Goal: Check status: Check status

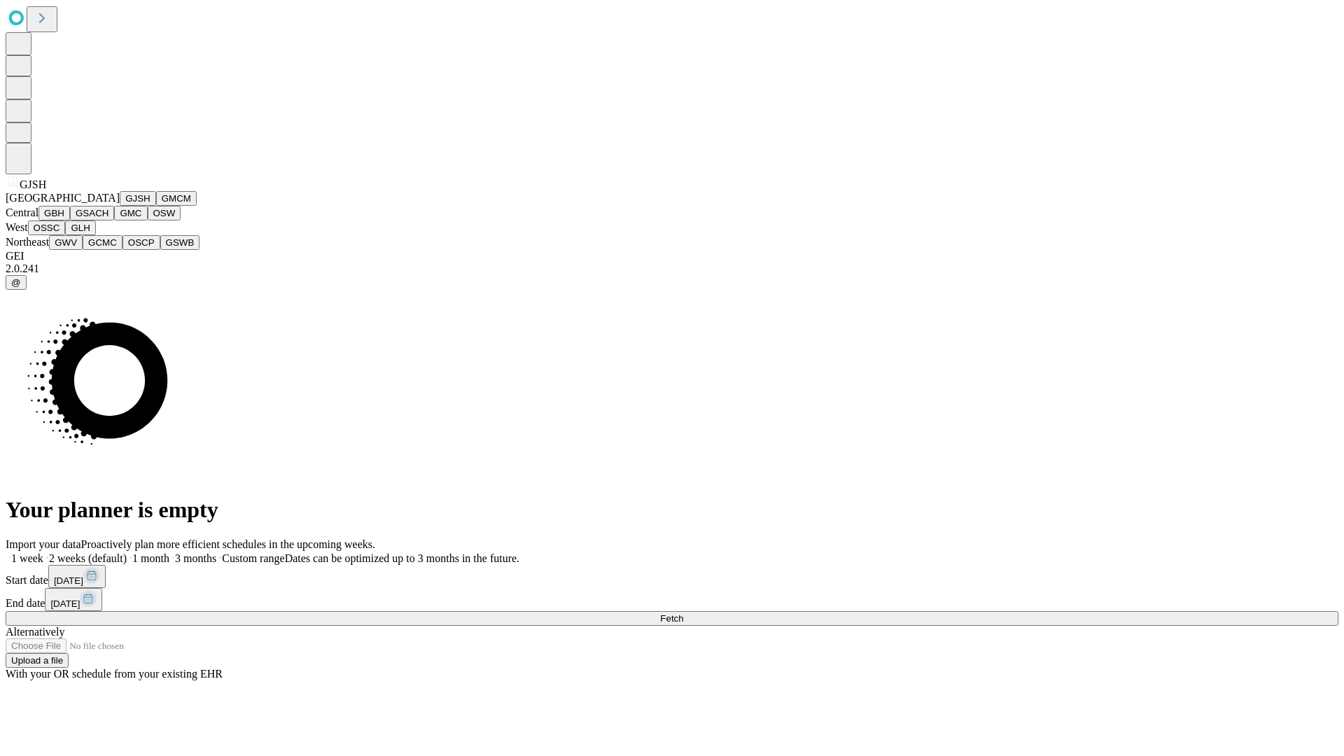
click at [120, 206] on button "GJSH" at bounding box center [138, 198] width 36 height 15
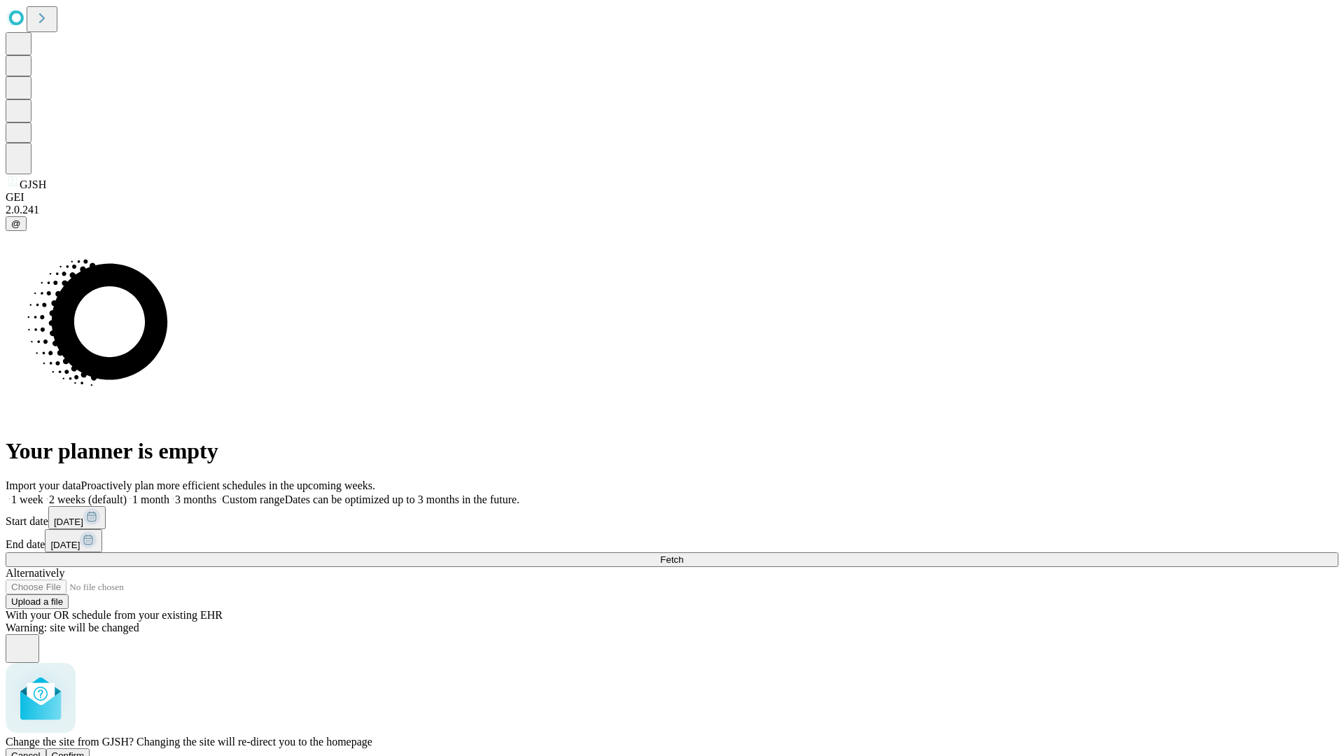
click at [85, 751] on span "Confirm" at bounding box center [68, 756] width 33 height 11
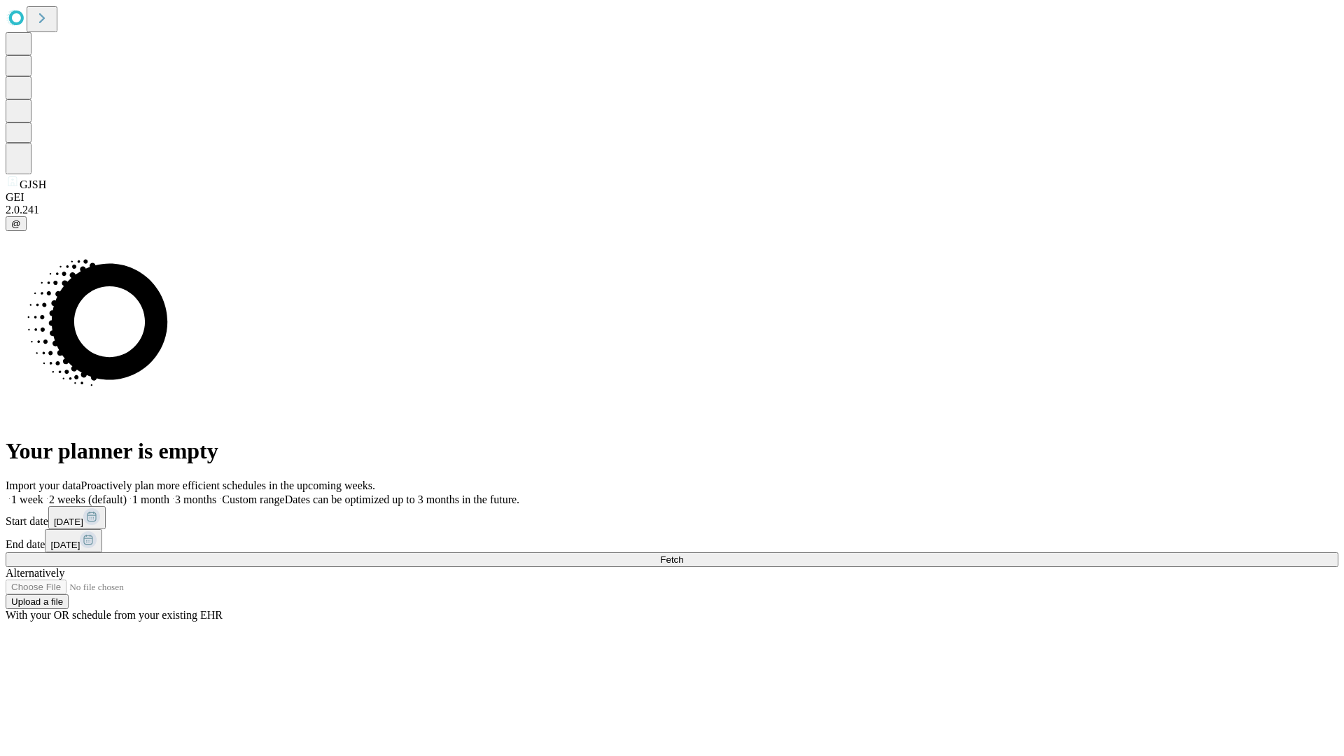
click at [43, 494] on label "1 week" at bounding box center [25, 500] width 38 height 12
click at [683, 554] on span "Fetch" at bounding box center [671, 559] width 23 height 11
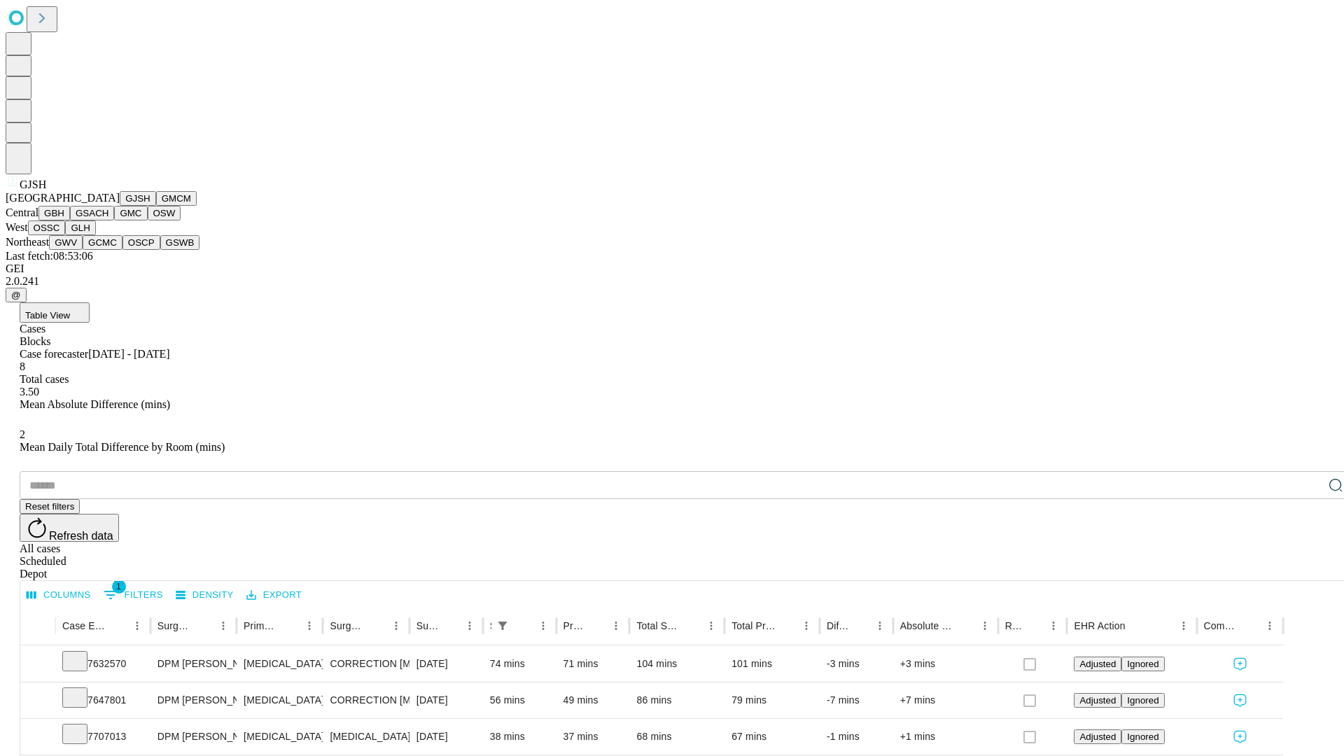
click at [156, 206] on button "GMCM" at bounding box center [176, 198] width 41 height 15
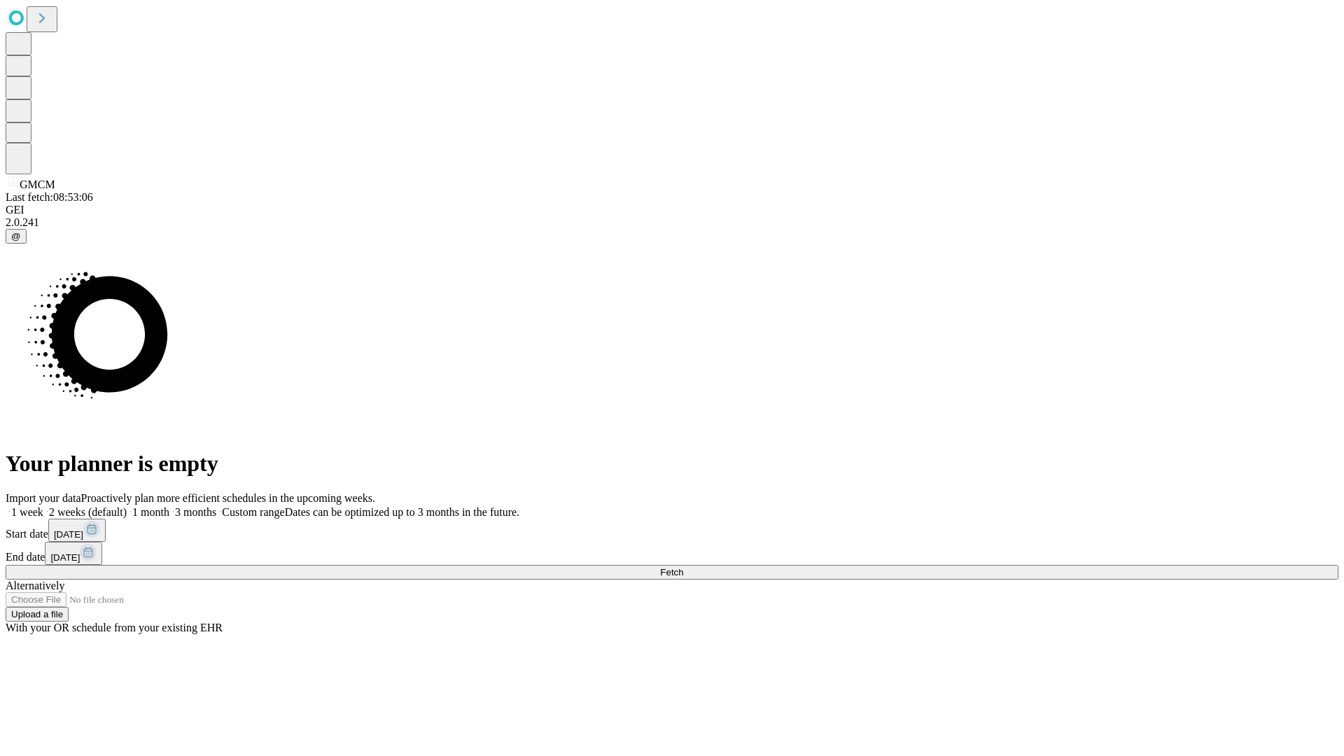
click at [683, 567] on span "Fetch" at bounding box center [671, 572] width 23 height 11
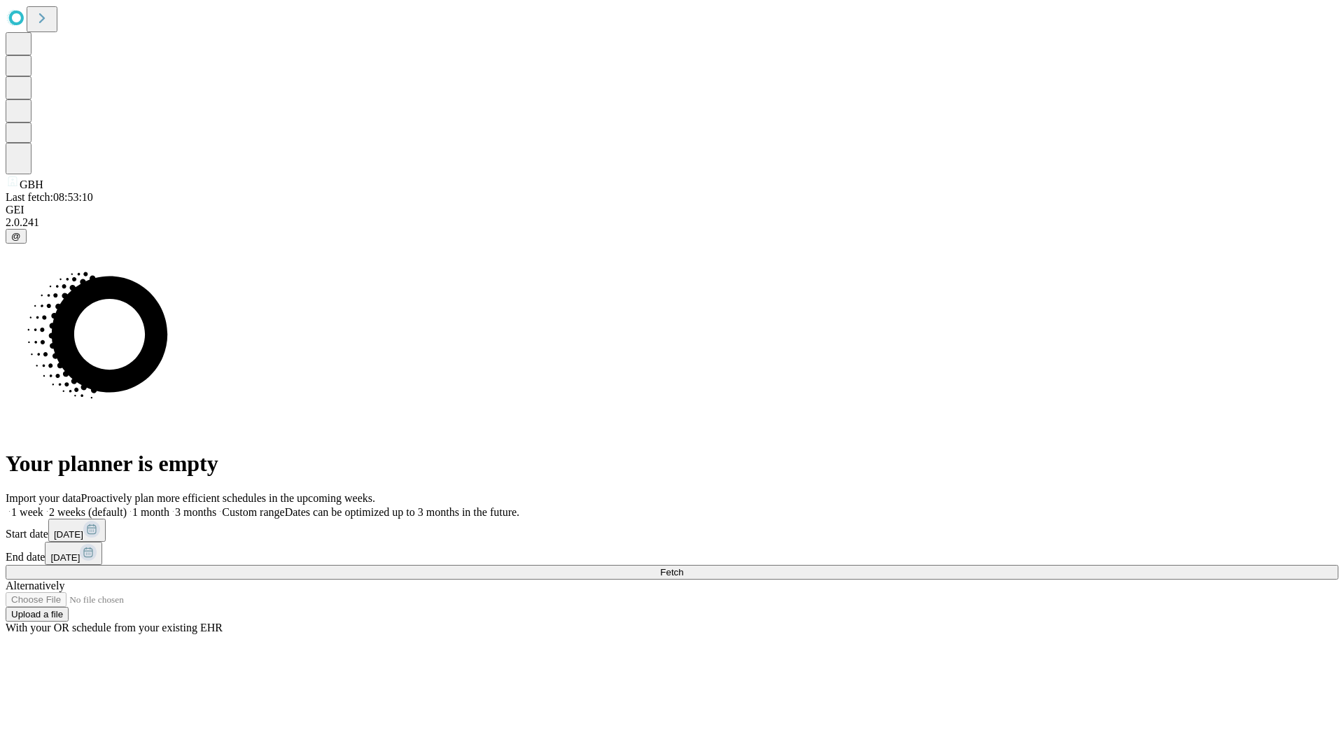
click at [43, 506] on label "1 week" at bounding box center [25, 512] width 38 height 12
click at [683, 567] on span "Fetch" at bounding box center [671, 572] width 23 height 11
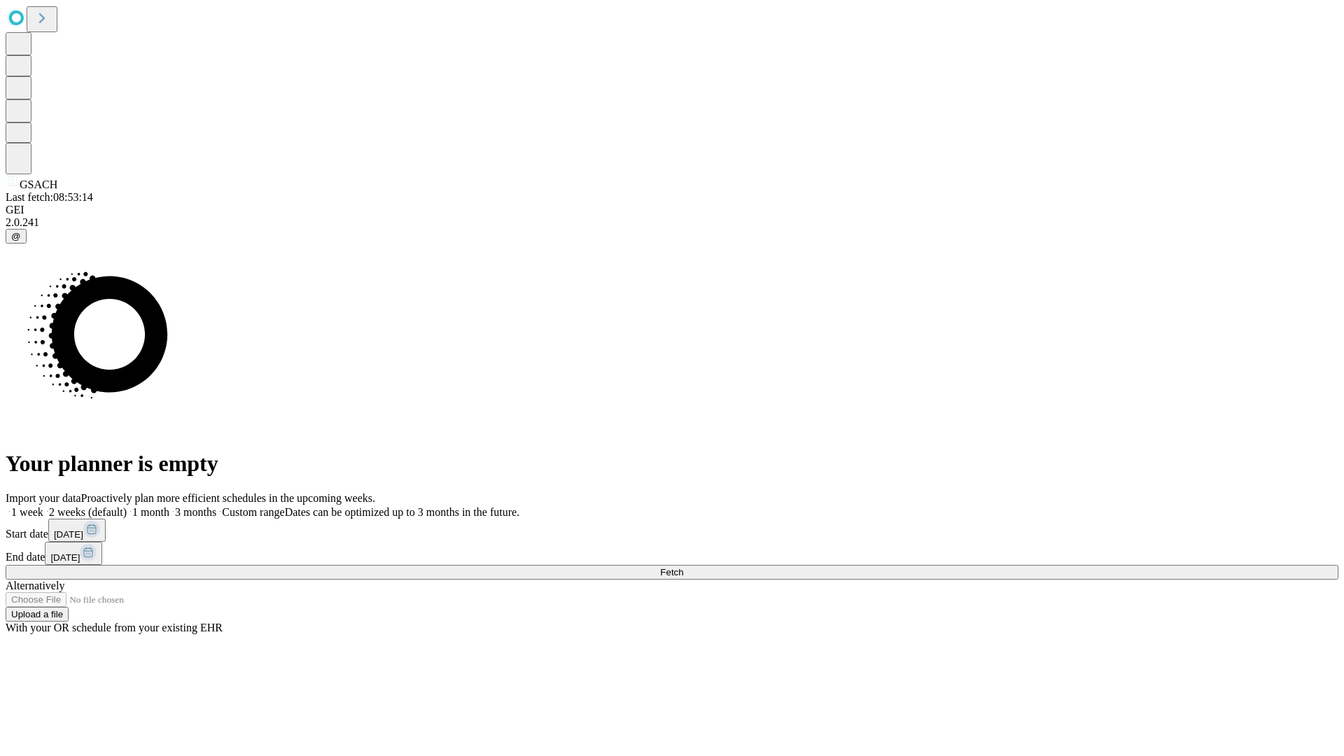
click at [43, 506] on label "1 week" at bounding box center [25, 512] width 38 height 12
click at [683, 567] on span "Fetch" at bounding box center [671, 572] width 23 height 11
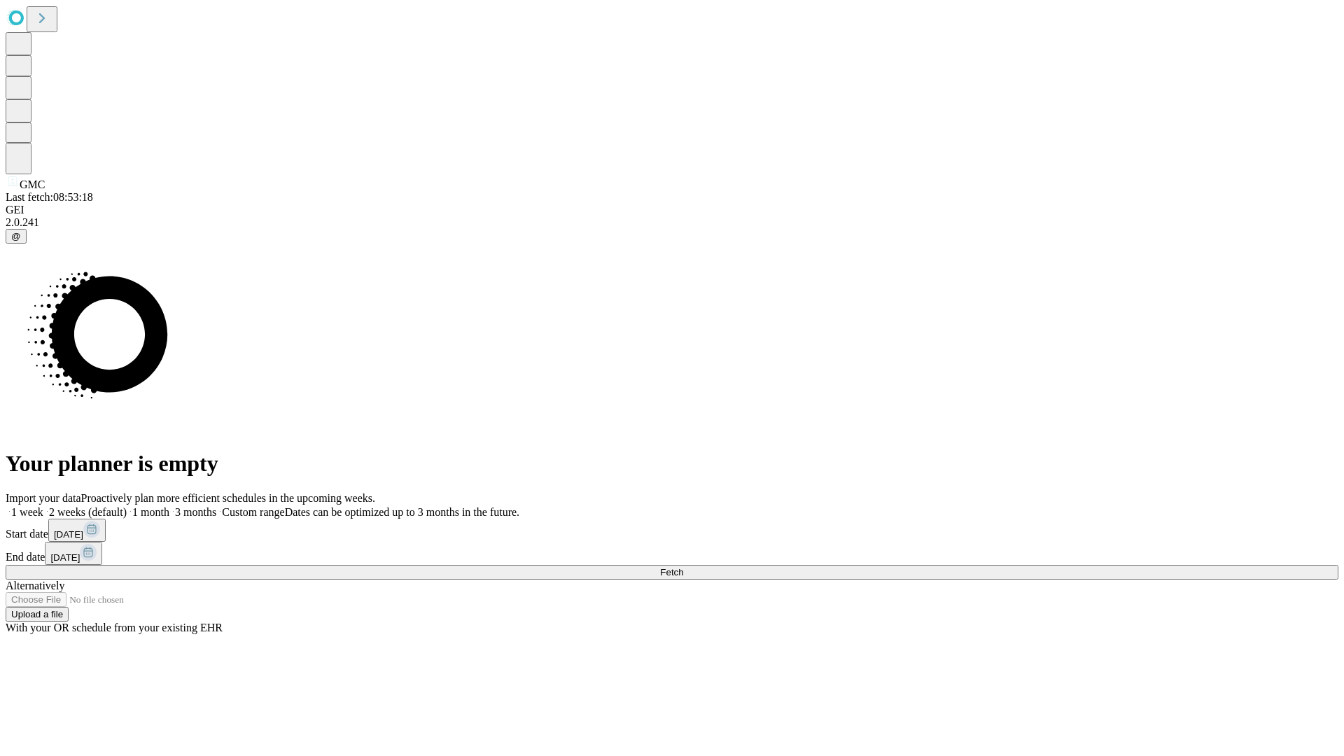
click at [43, 506] on label "1 week" at bounding box center [25, 512] width 38 height 12
click at [683, 567] on span "Fetch" at bounding box center [671, 572] width 23 height 11
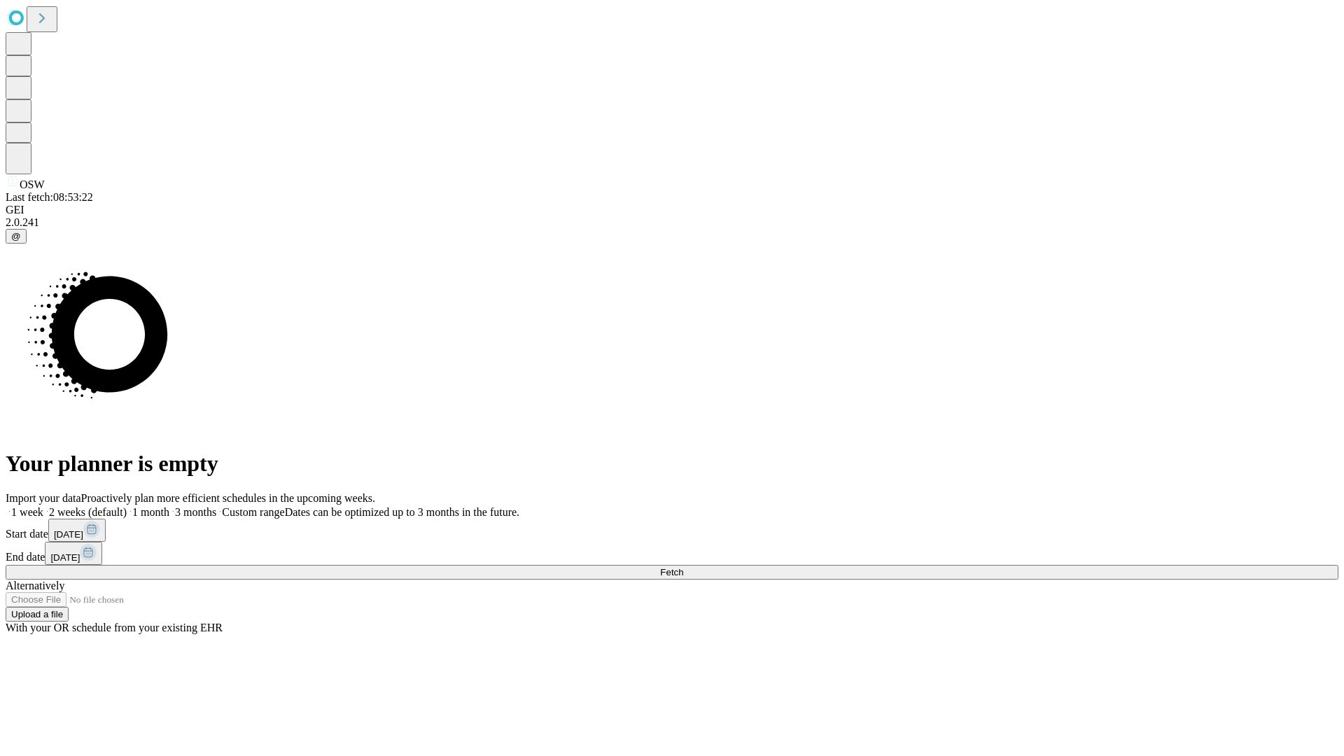
click at [43, 506] on label "1 week" at bounding box center [25, 512] width 38 height 12
click at [683, 567] on span "Fetch" at bounding box center [671, 572] width 23 height 11
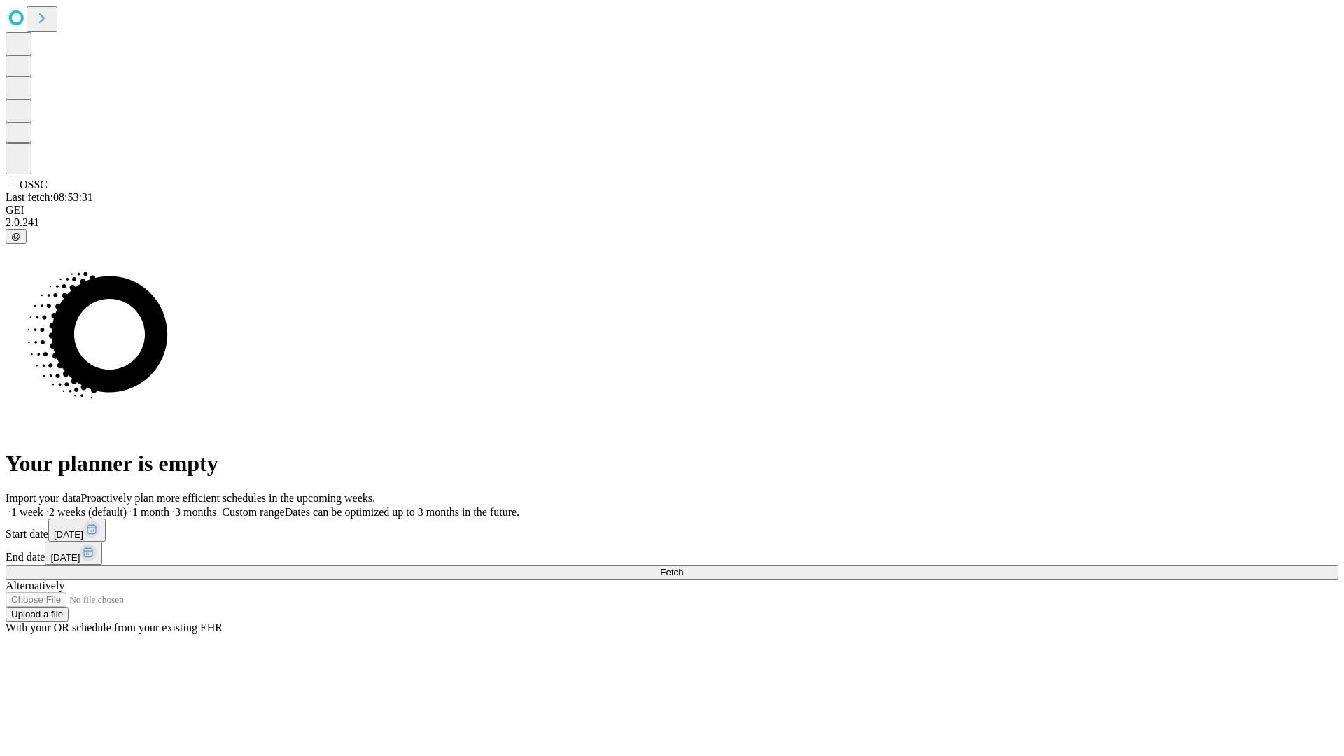
click at [43, 506] on label "1 week" at bounding box center [25, 512] width 38 height 12
click at [683, 567] on span "Fetch" at bounding box center [671, 572] width 23 height 11
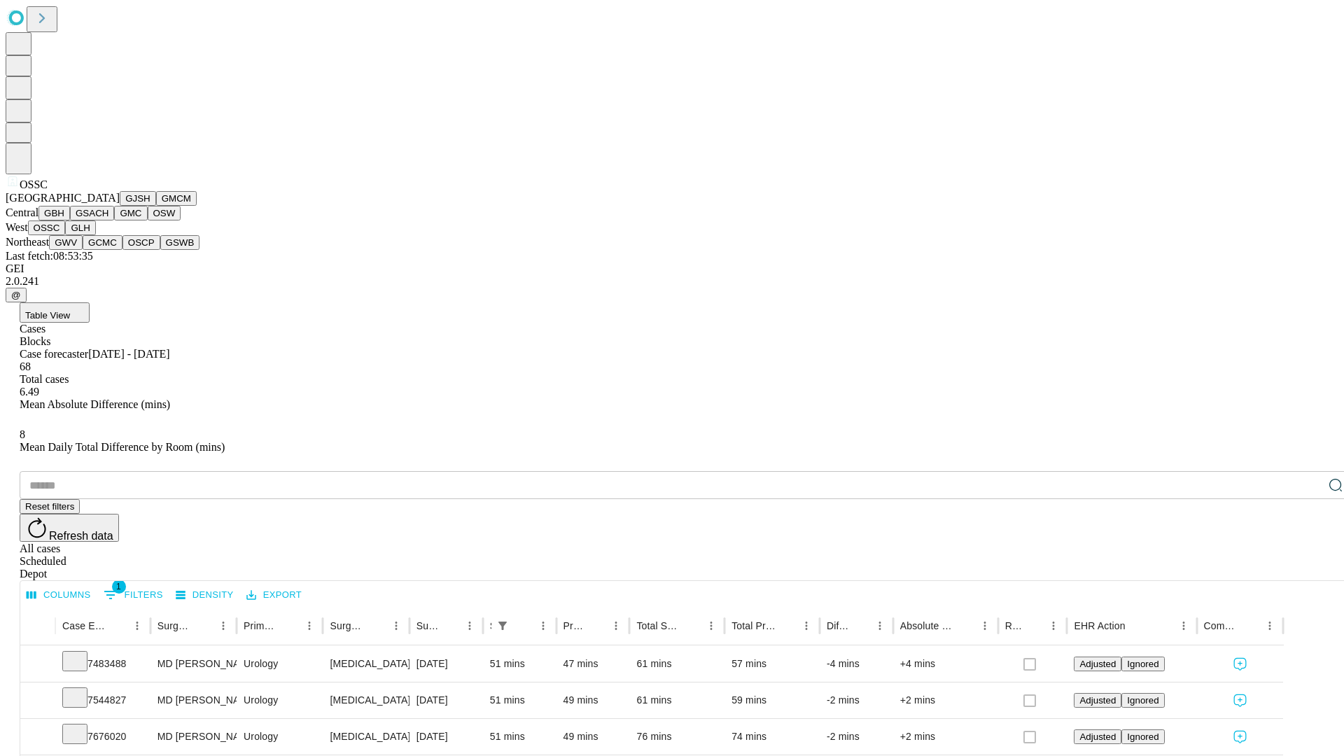
click at [95, 235] on button "GLH" at bounding box center [80, 228] width 30 height 15
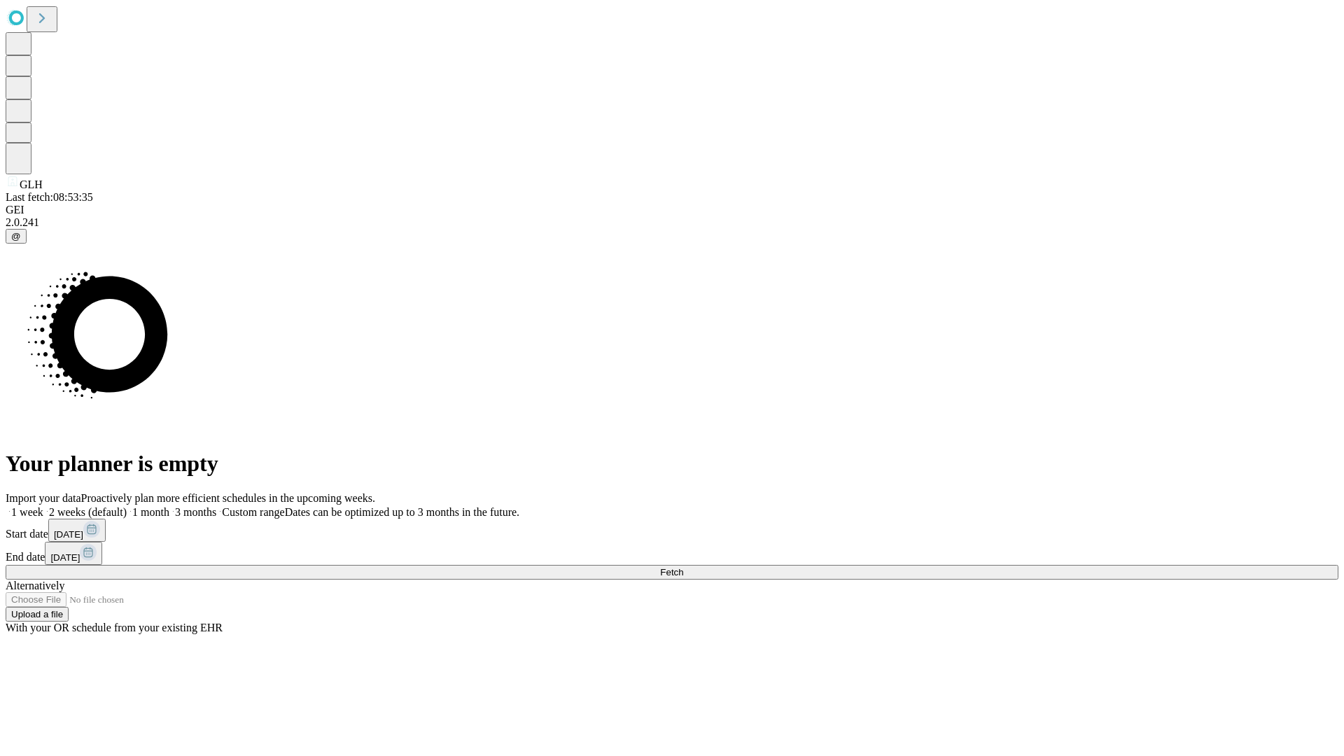
click at [683, 567] on span "Fetch" at bounding box center [671, 572] width 23 height 11
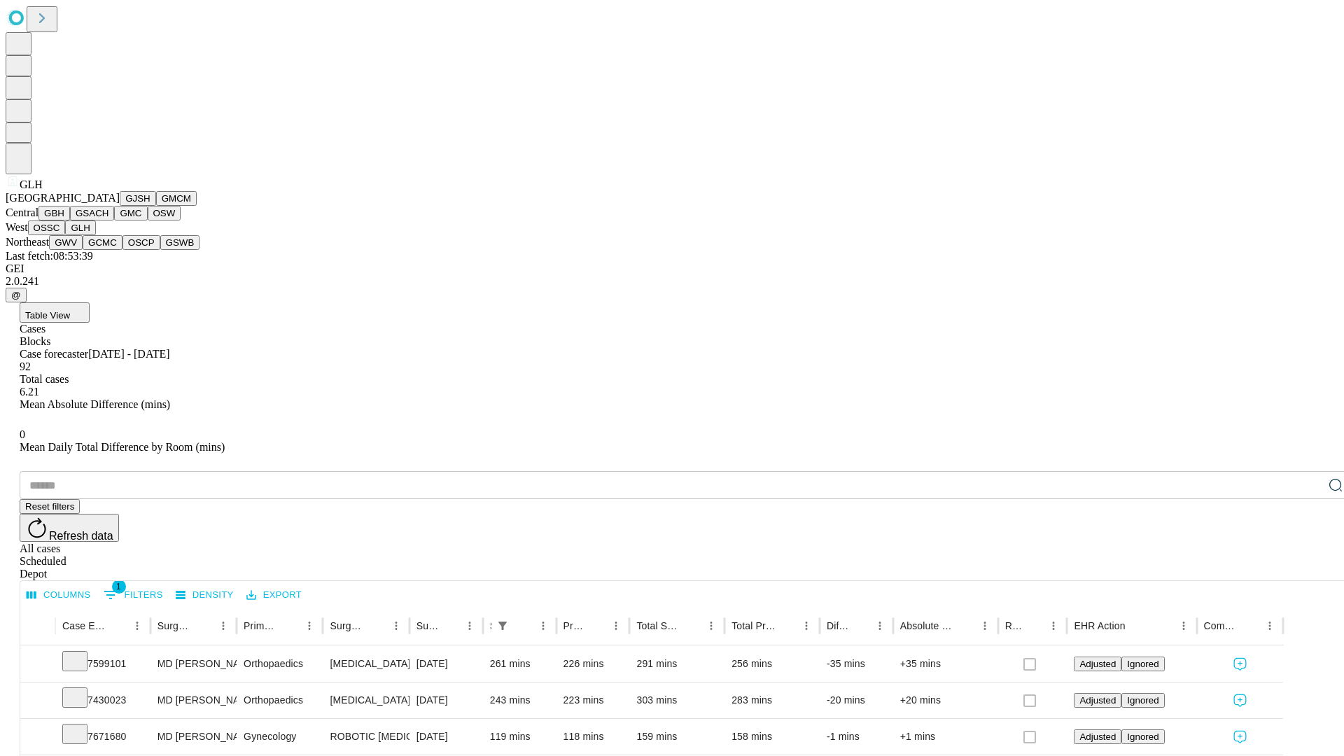
click at [83, 250] on button "GWV" at bounding box center [66, 242] width 34 height 15
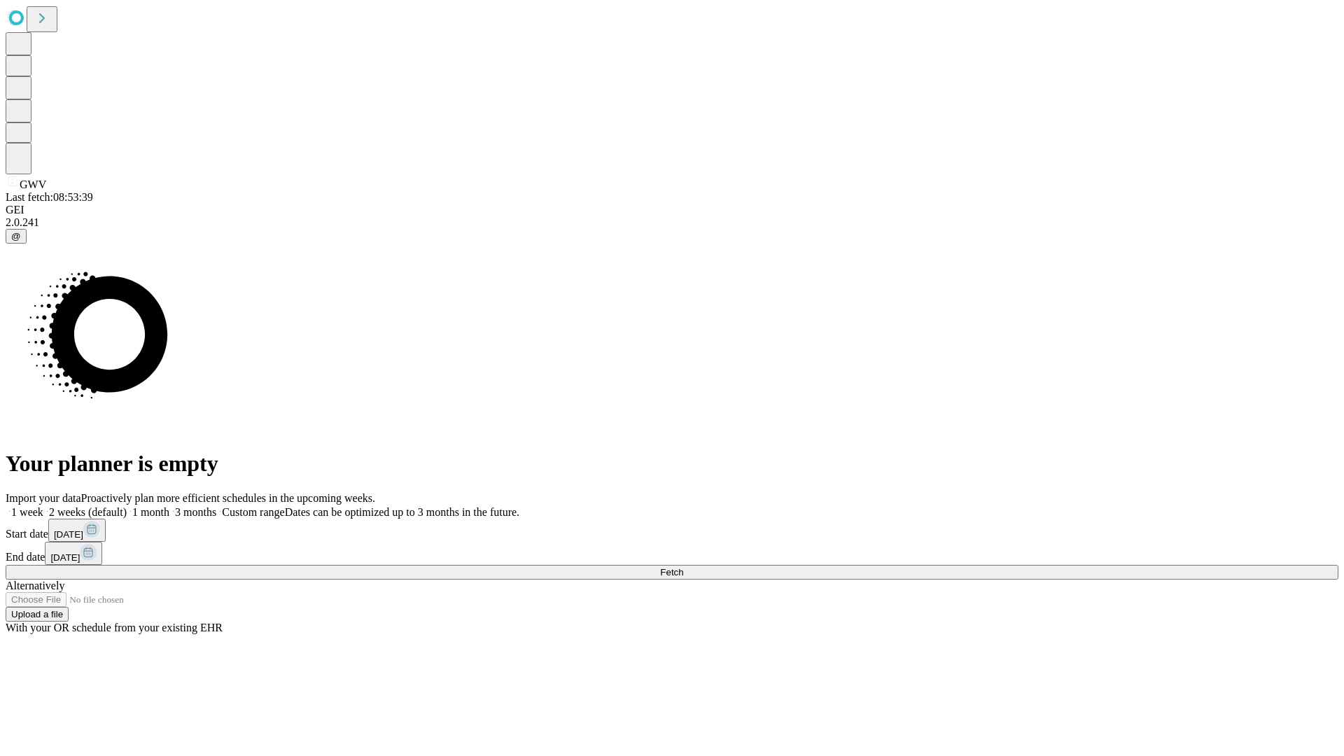
click at [43, 506] on label "1 week" at bounding box center [25, 512] width 38 height 12
click at [683, 567] on span "Fetch" at bounding box center [671, 572] width 23 height 11
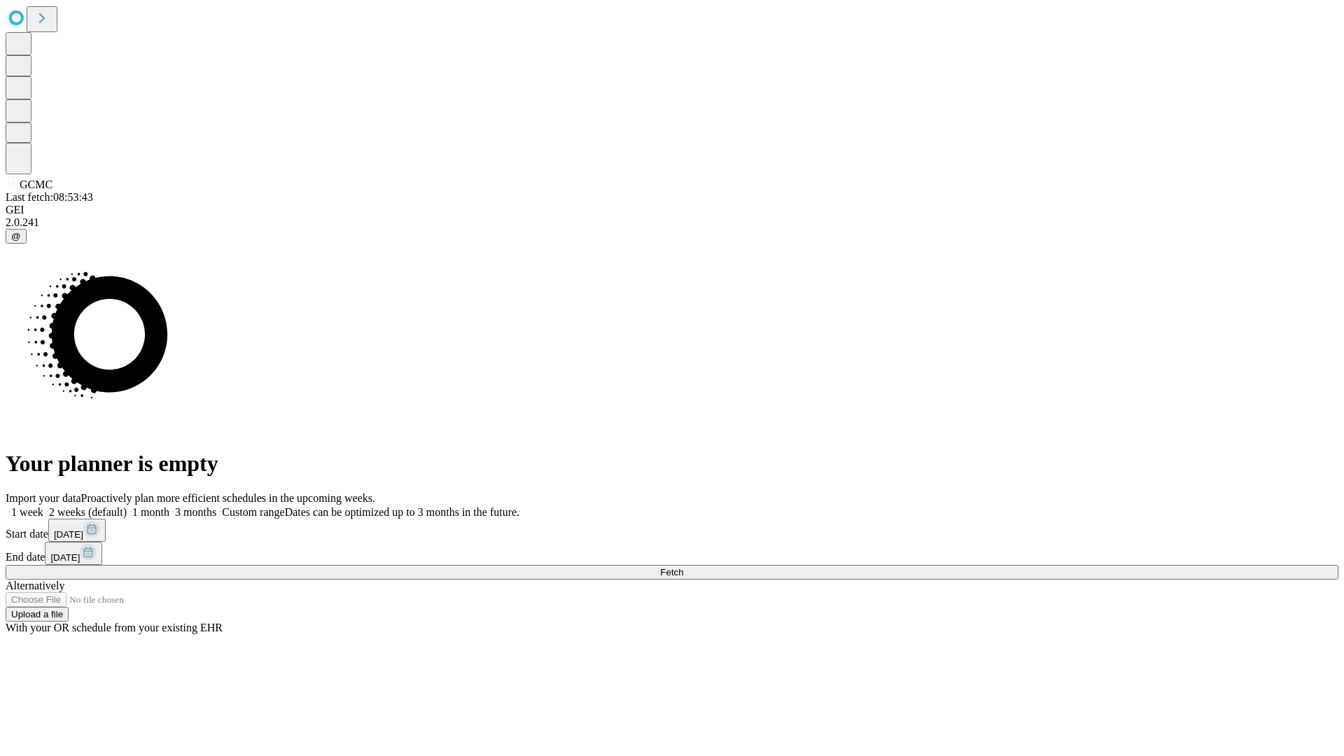
click at [43, 506] on label "1 week" at bounding box center [25, 512] width 38 height 12
click at [683, 567] on span "Fetch" at bounding box center [671, 572] width 23 height 11
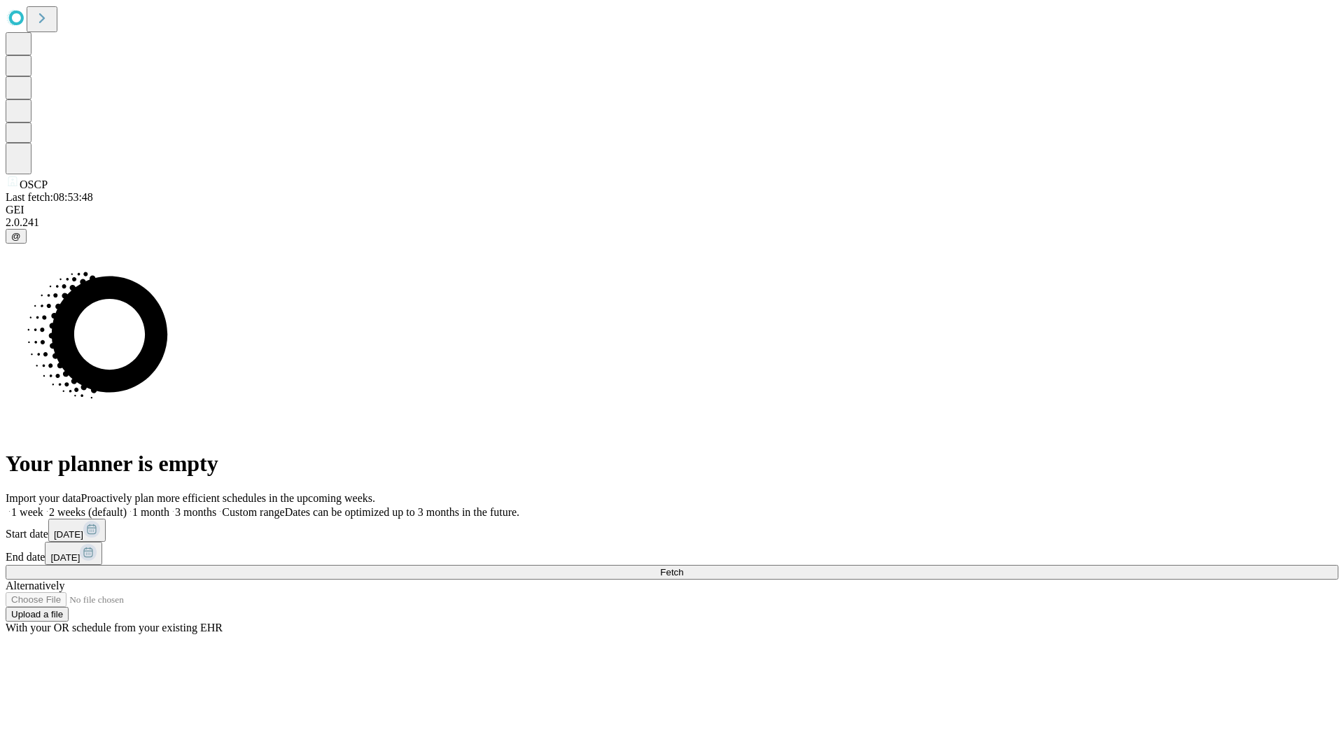
click at [43, 506] on label "1 week" at bounding box center [25, 512] width 38 height 12
click at [683, 567] on span "Fetch" at bounding box center [671, 572] width 23 height 11
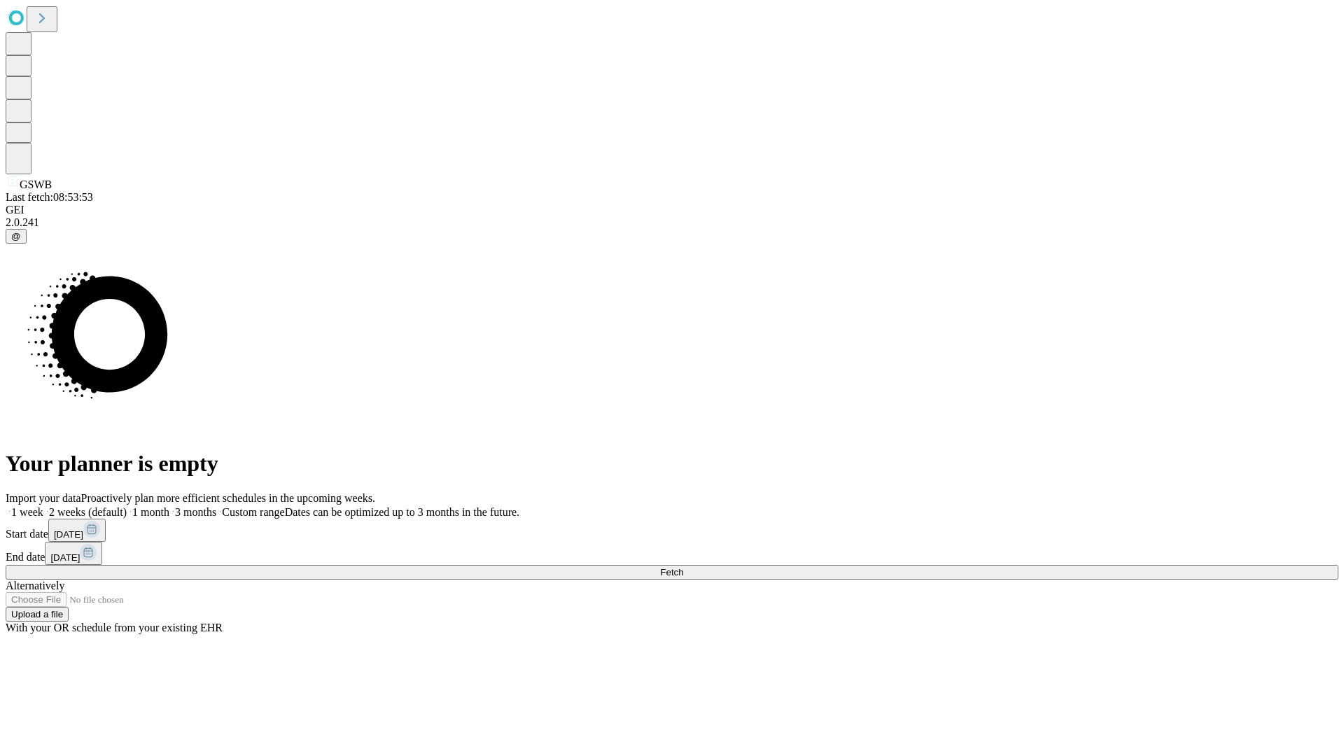
click at [43, 506] on label "1 week" at bounding box center [25, 512] width 38 height 12
click at [683, 567] on span "Fetch" at bounding box center [671, 572] width 23 height 11
